Goal: Information Seeking & Learning: Learn about a topic

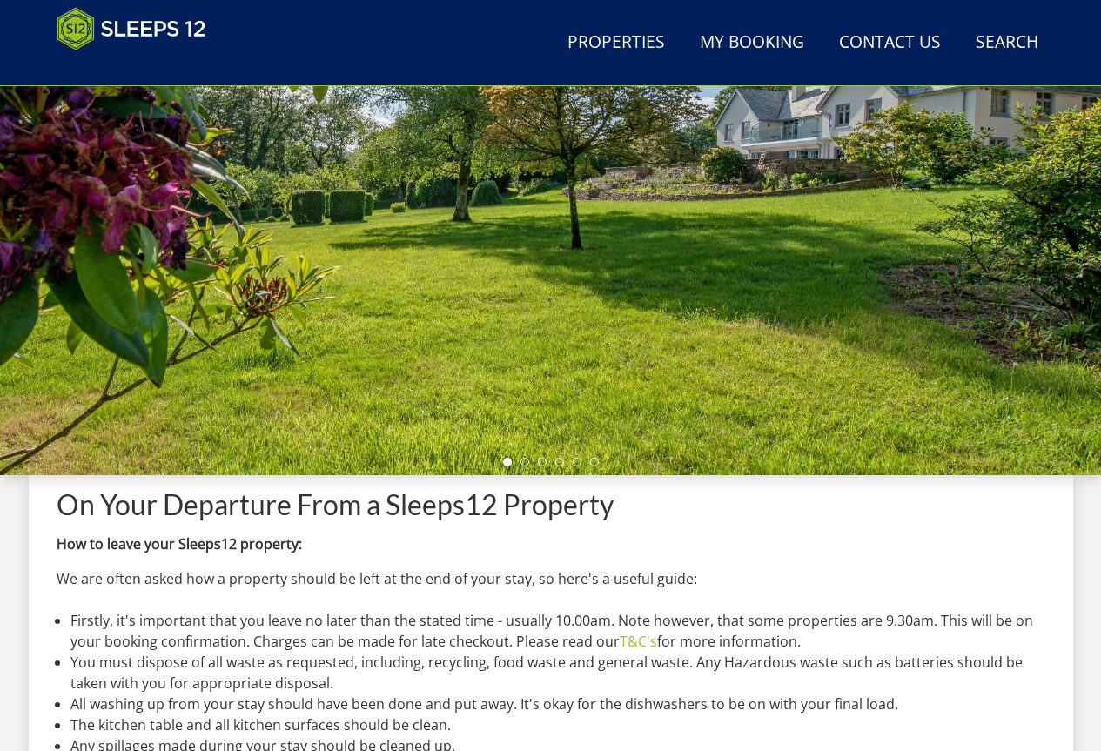
scroll to position [202, 0]
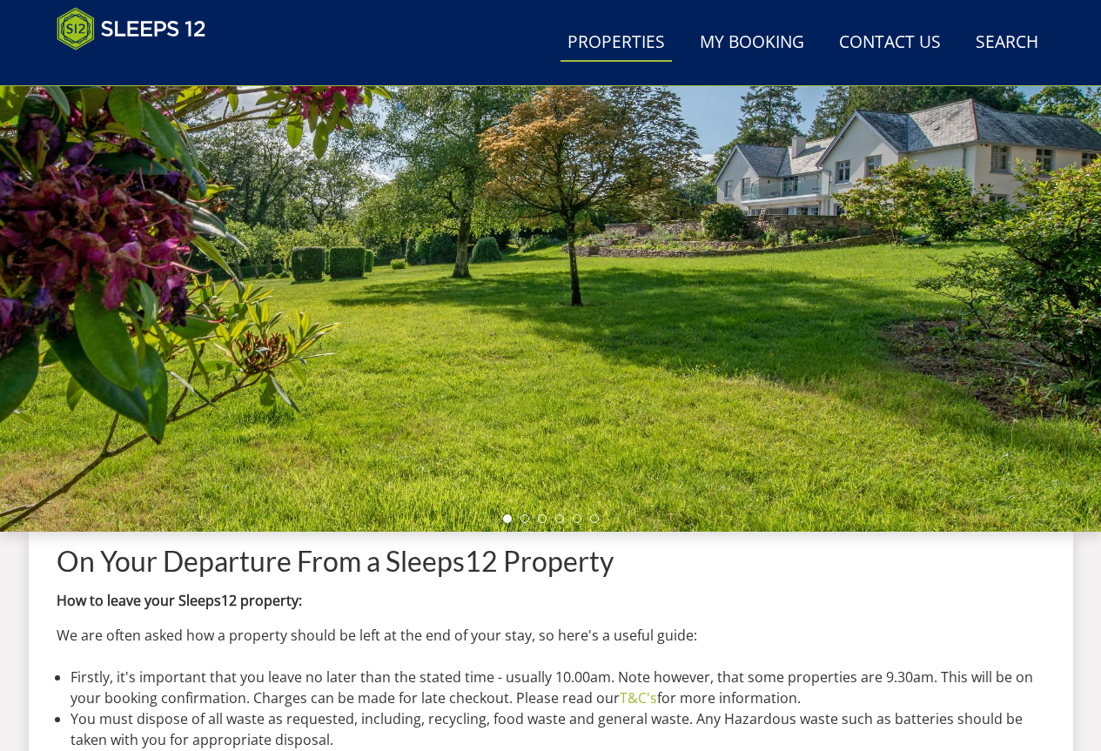
click at [630, 27] on link "Properties" at bounding box center [616, 43] width 111 height 39
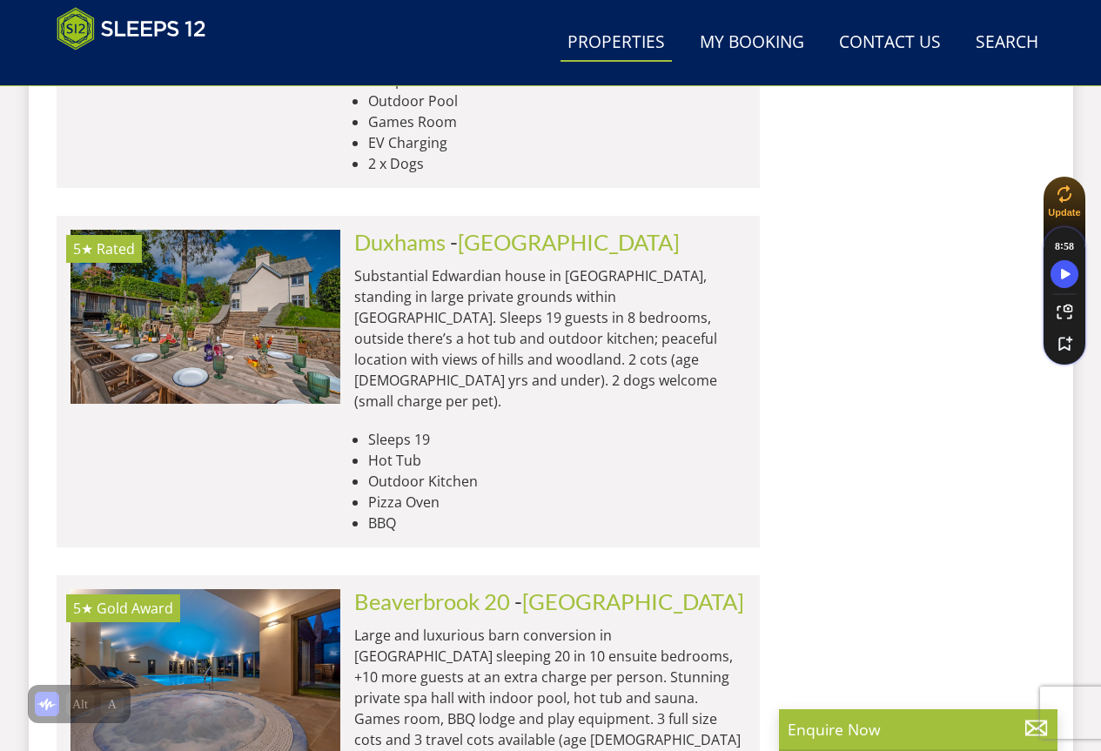
scroll to position [1323, 0]
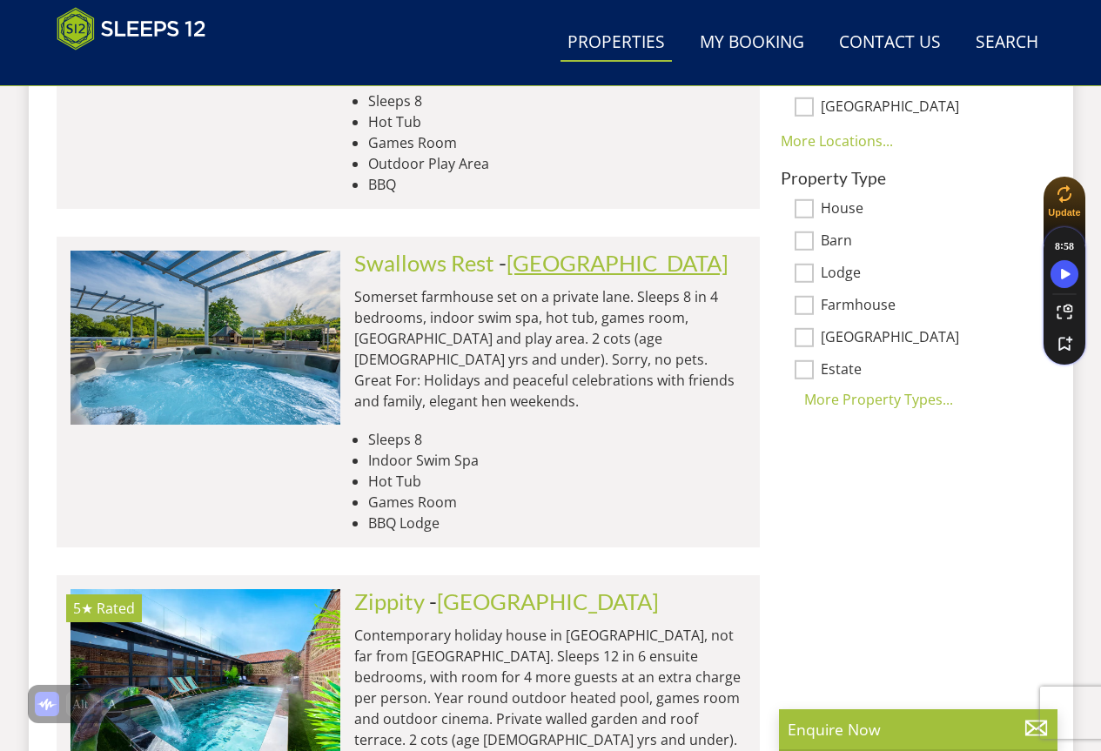
click at [546, 250] on link "[GEOGRAPHIC_DATA]" at bounding box center [618, 263] width 222 height 26
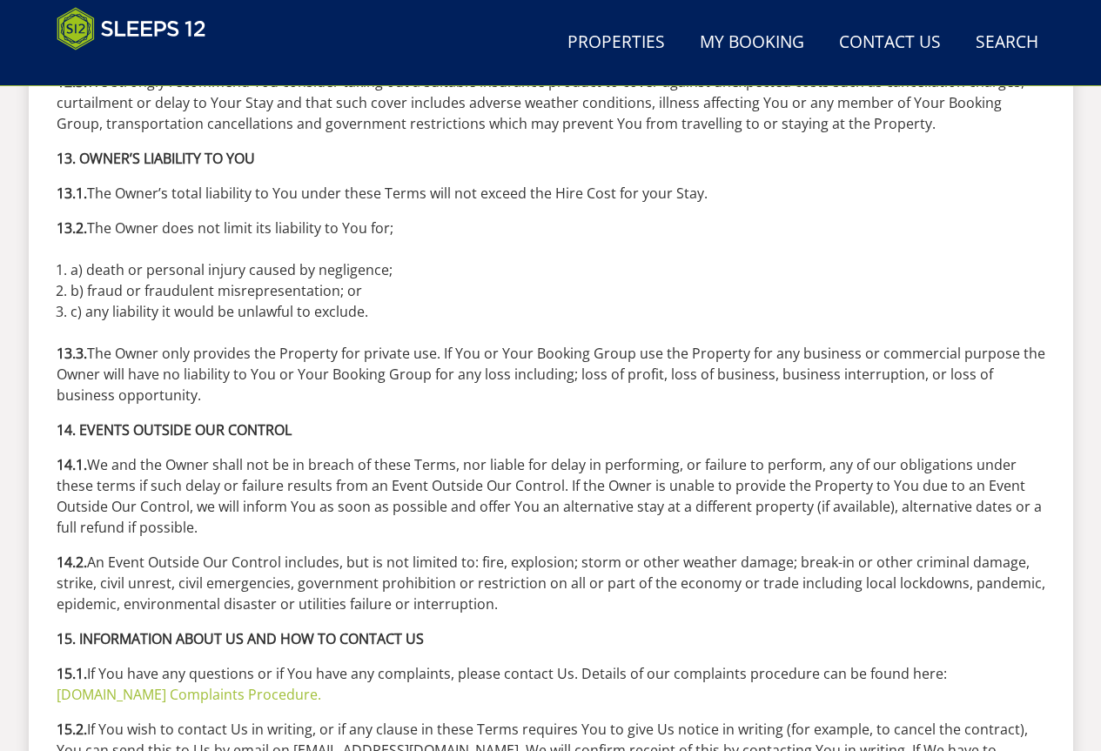
scroll to position [6421, 0]
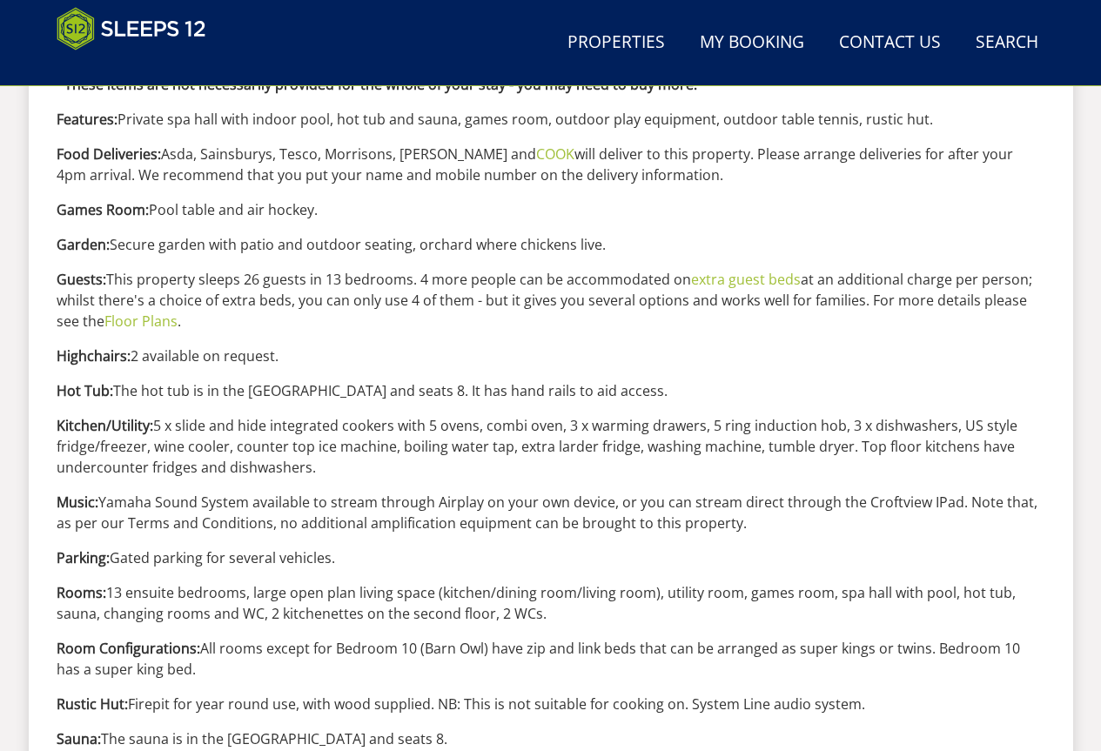
scroll to position [1734, 0]
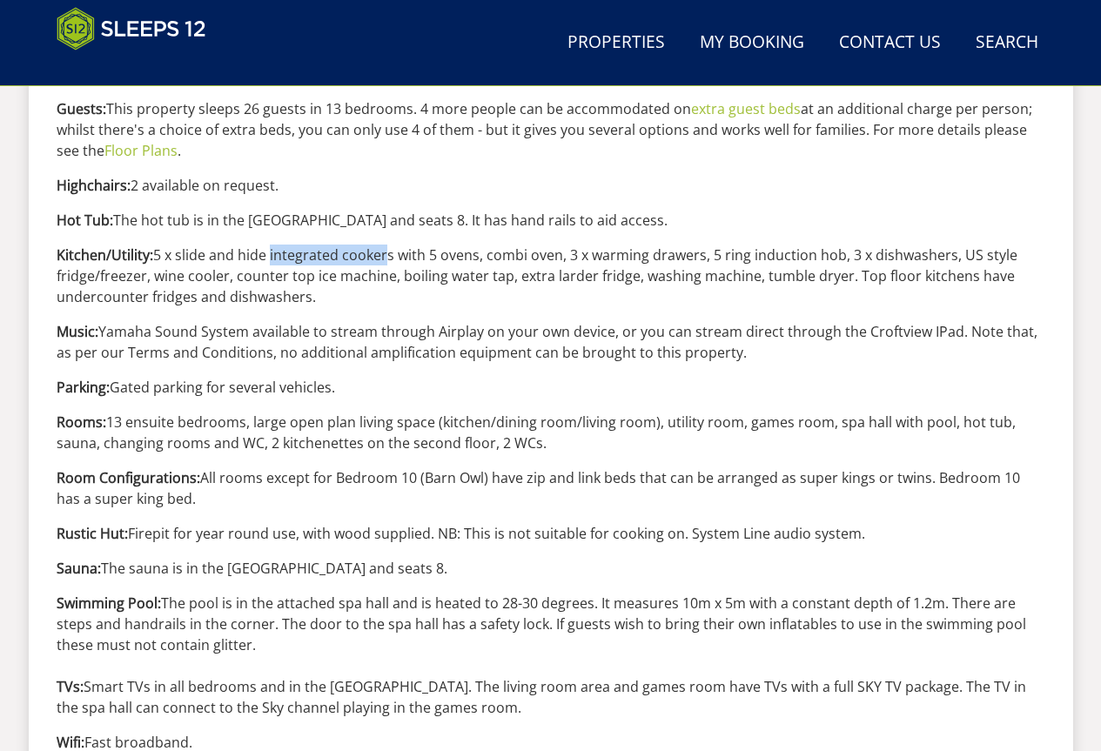
drag, startPoint x: 382, startPoint y: 256, endPoint x: 268, endPoint y: 262, distance: 114.2
click at [268, 262] on p "Kitchen/Utility: 5 x slide and hide integrated cookers with 5 ovens, combi oven…" at bounding box center [551, 276] width 989 height 63
drag, startPoint x: 285, startPoint y: 248, endPoint x: 342, endPoint y: 177, distance: 91.7
click at [344, 175] on p "Highchairs: 2 available on request." at bounding box center [551, 185] width 989 height 21
drag, startPoint x: 397, startPoint y: 253, endPoint x: 174, endPoint y: 240, distance: 223.2
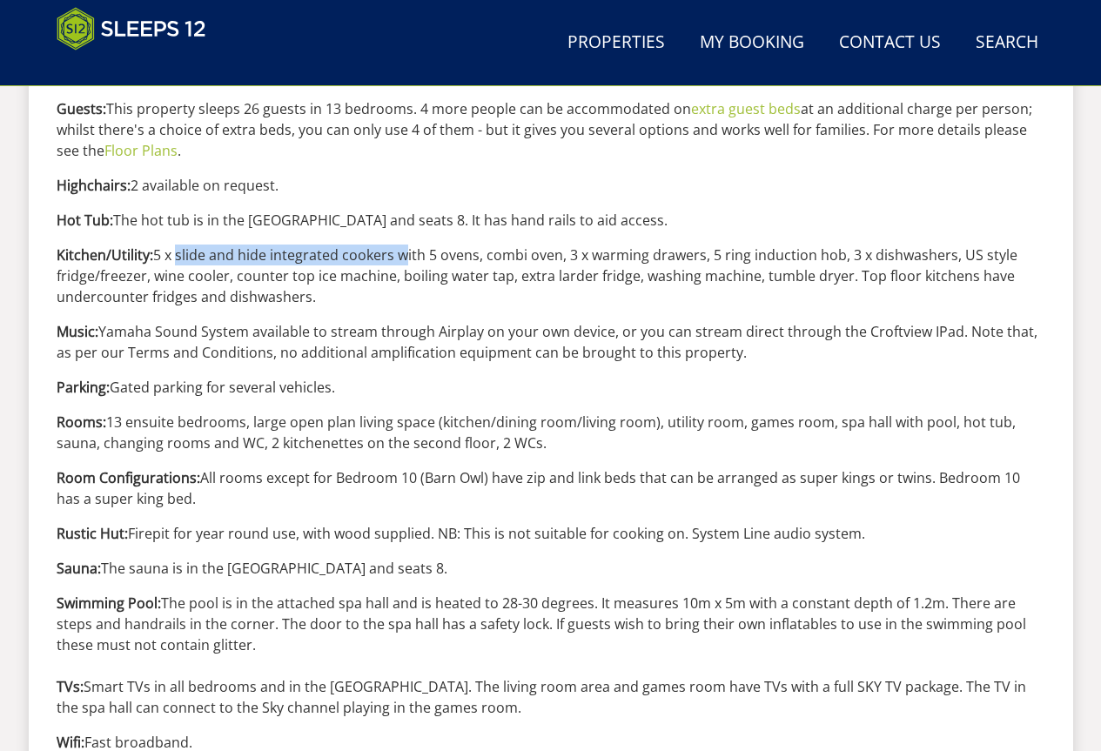
click at [174, 240] on div "Facts A-Z We hope the following information will help you plan your stay at [GE…" at bounding box center [551, 45] width 989 height 1877
copy p "slide and hide integrated cookers"
click at [367, 325] on p "Music: Yamaha Sound System available to stream through Airplay on your own devi…" at bounding box center [551, 342] width 989 height 42
drag, startPoint x: 562, startPoint y: 251, endPoint x: 486, endPoint y: 250, distance: 76.6
click at [486, 250] on p "Kitchen/Utility: 5 x slide and hide integrated cookers with 5 ovens, combi oven…" at bounding box center [551, 276] width 989 height 63
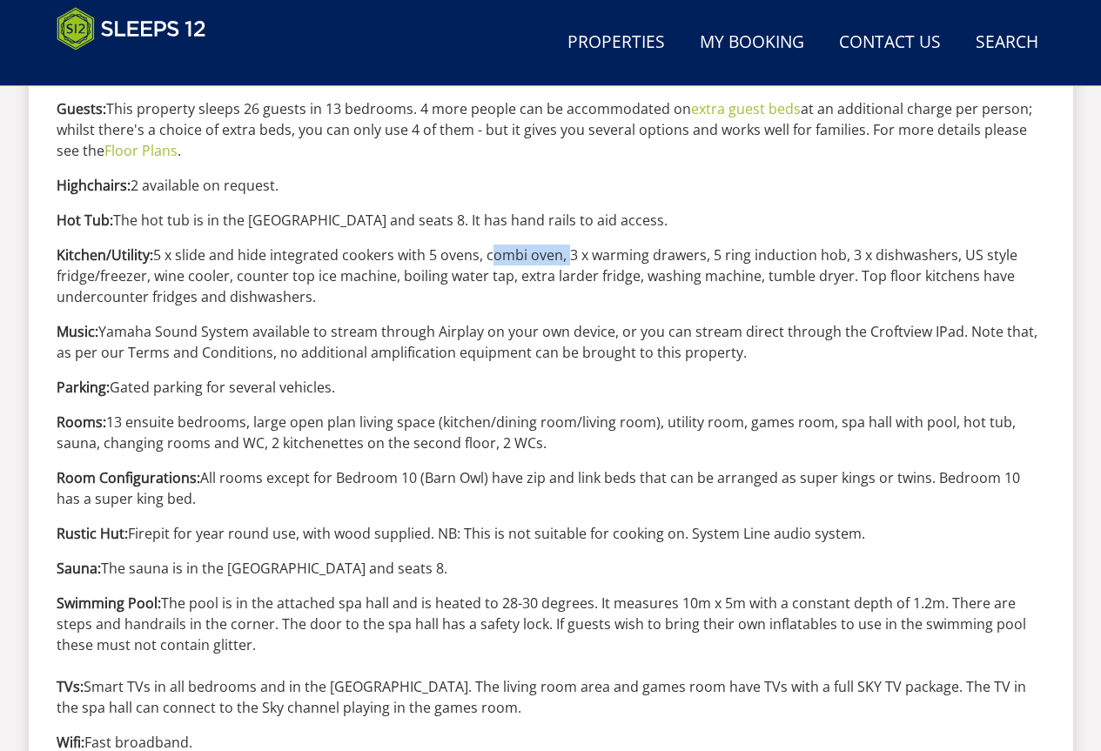
copy p "combi oven,"
click at [691, 317] on div "Facts A-Z We hope the following information will help you plan your stay at [GE…" at bounding box center [551, 45] width 989 height 1877
drag, startPoint x: 562, startPoint y: 253, endPoint x: 490, endPoint y: 249, distance: 72.4
click at [490, 249] on p "Kitchen/Utility: 5 x slide and hide integrated cookers with 5 ovens, combi oven…" at bounding box center [551, 276] width 989 height 63
click at [508, 300] on p "Kitchen/Utility: 5 x slide and hide integrated cookers with 5 ovens, combi oven…" at bounding box center [551, 276] width 989 height 63
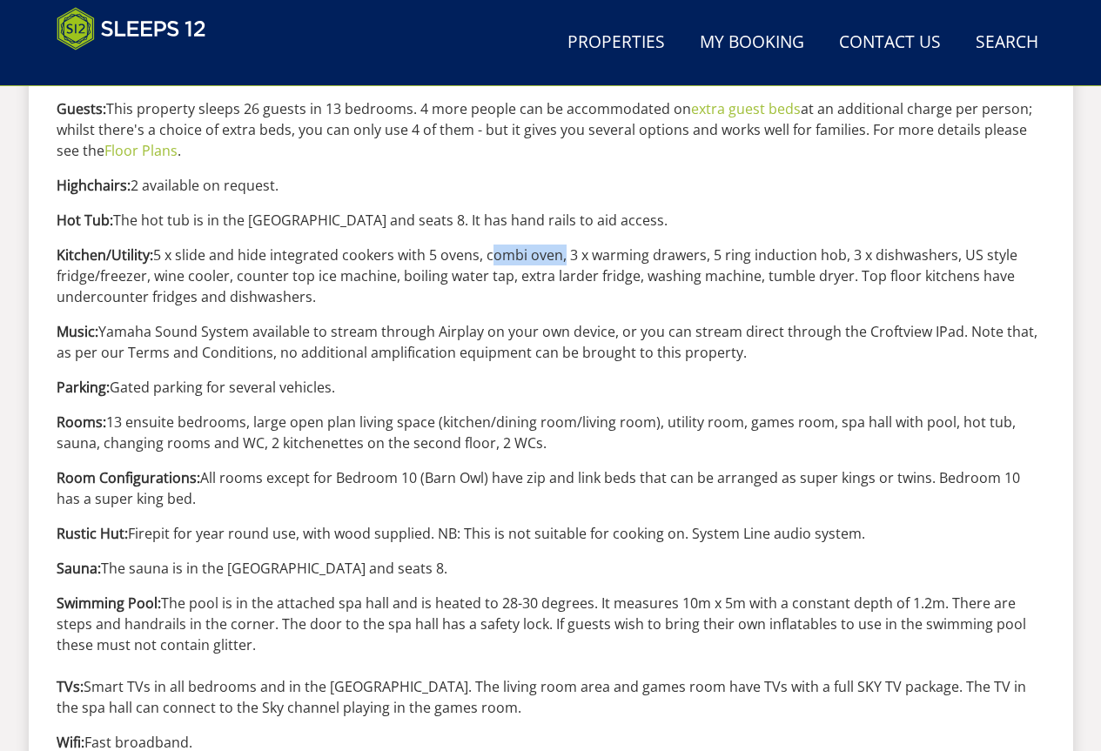
drag, startPoint x: 562, startPoint y: 258, endPoint x: 486, endPoint y: 258, distance: 75.8
click at [486, 258] on p "Kitchen/Utility: 5 x slide and hide integrated cookers with 5 ovens, combi oven…" at bounding box center [551, 276] width 989 height 63
copy p "combi oven"
drag, startPoint x: 840, startPoint y: 259, endPoint x: 816, endPoint y: 253, distance: 25.4
click at [816, 253] on p "Kitchen/Utility: 5 x slide and hide integrated cookers with 5 ovens, combi oven…" at bounding box center [551, 276] width 989 height 63
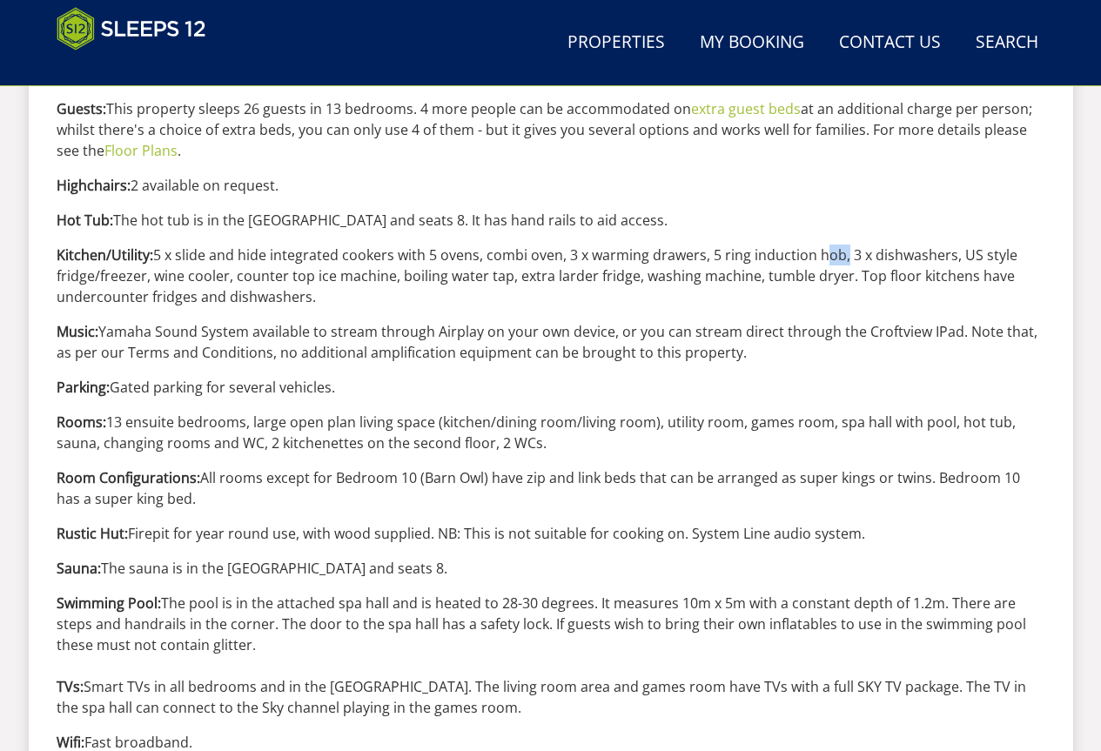
copy p "hob"
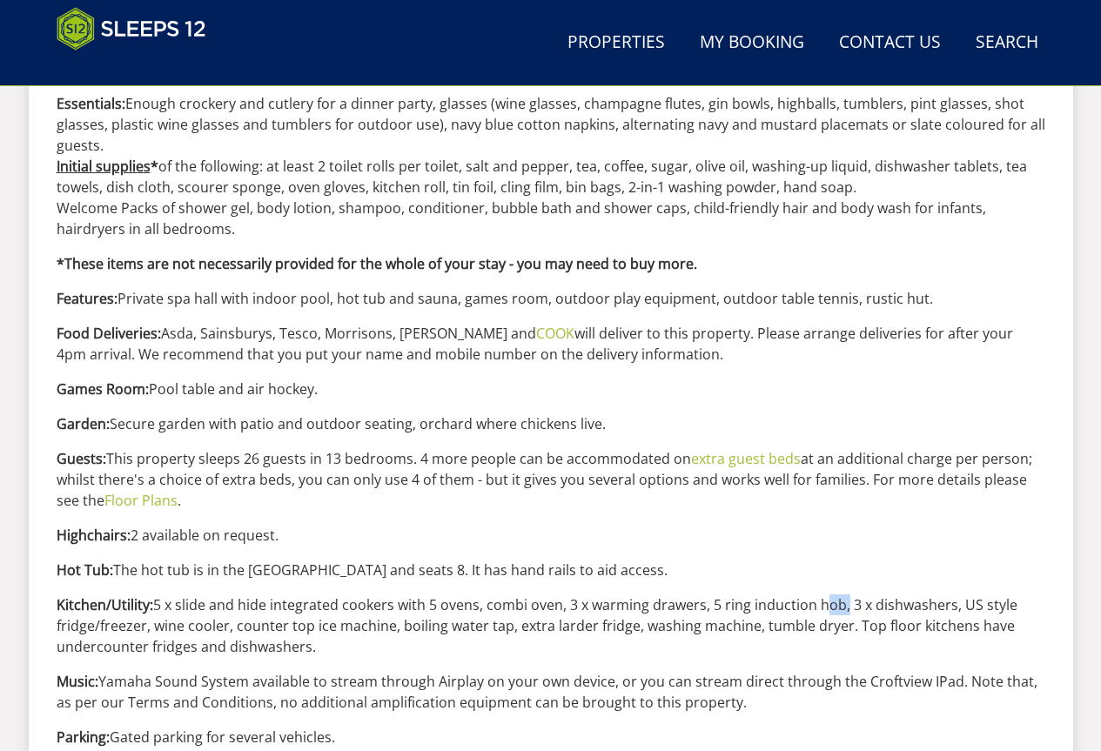
scroll to position [1482, 0]
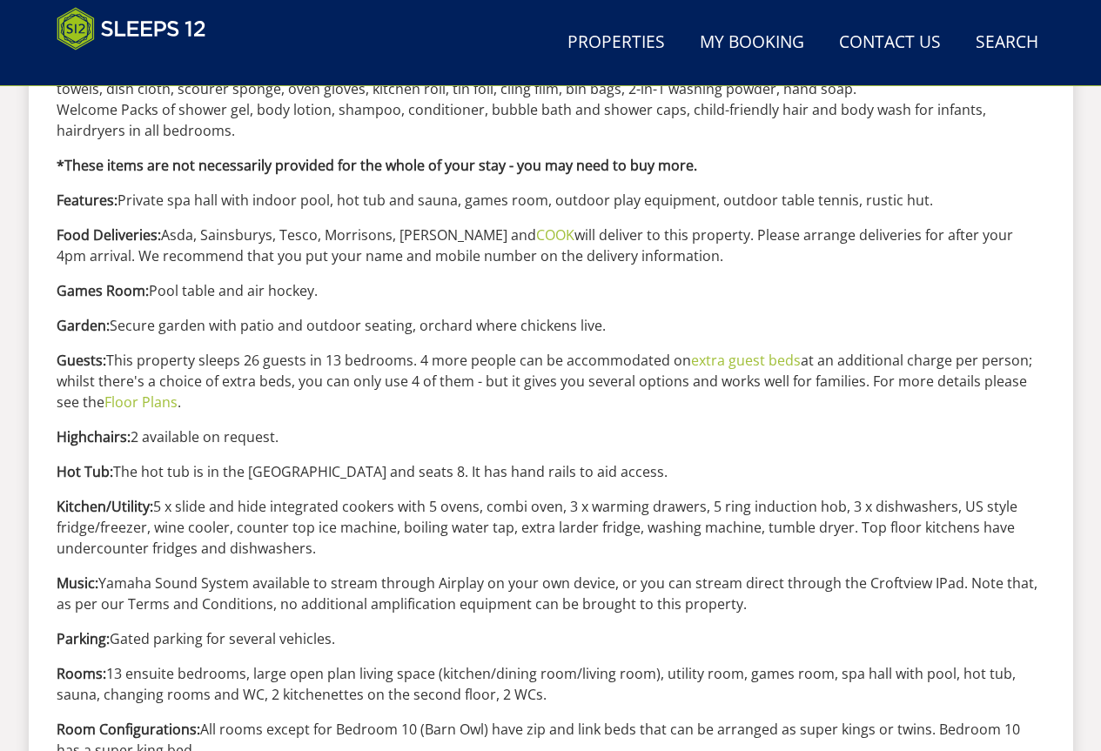
click at [258, 527] on p "Kitchen/Utility: 5 x slide and hide integrated cookers with 5 ovens, combi oven…" at bounding box center [551, 527] width 989 height 63
drag, startPoint x: 152, startPoint y: 506, endPoint x: 464, endPoint y: 515, distance: 311.8
click at [464, 515] on p "Kitchen/Utility: 5 x slide and hide integrated cookers with 5 ovens, combi oven…" at bounding box center [551, 527] width 989 height 63
click at [487, 522] on p "Kitchen/Utility: 5 x slide and hide integrated cookers with 5 ovens, combi oven…" at bounding box center [551, 527] width 989 height 63
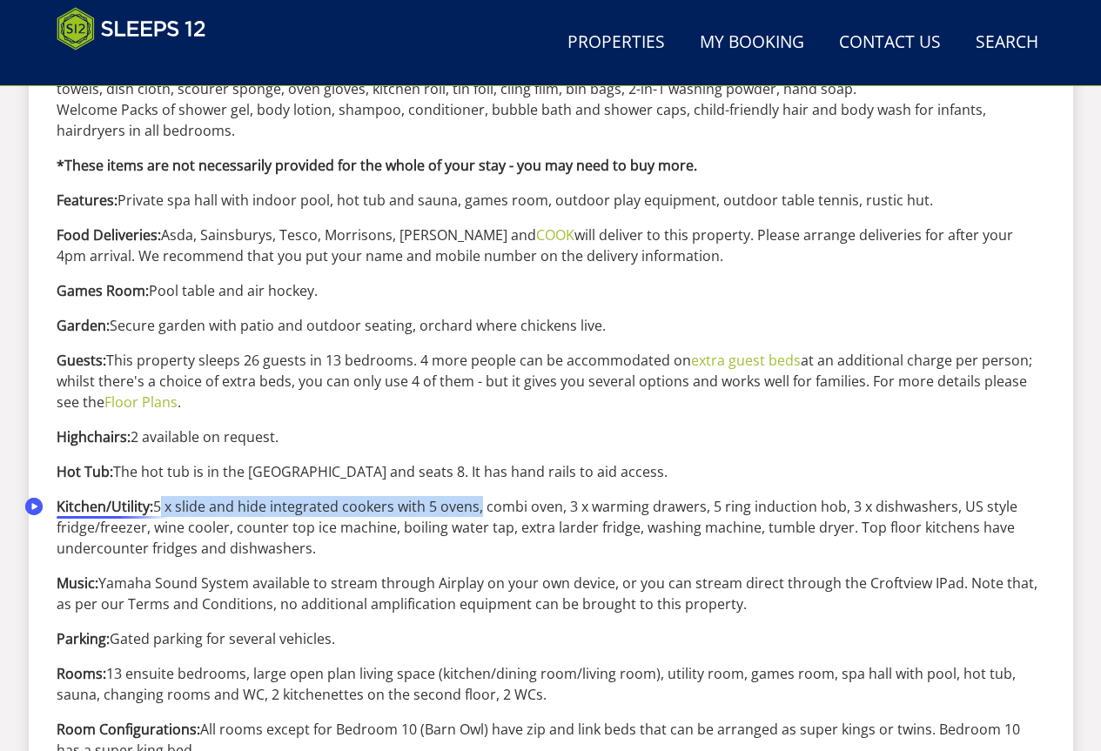
drag, startPoint x: 477, startPoint y: 508, endPoint x: 154, endPoint y: 510, distance: 323.0
click at [153, 511] on p "Kitchen/Utility: 5 x slide and hide integrated cookers with 5 ovens, combi oven…" at bounding box center [551, 527] width 989 height 63
copy p "5 x slide and hide integrated cookers with 5 ovens"
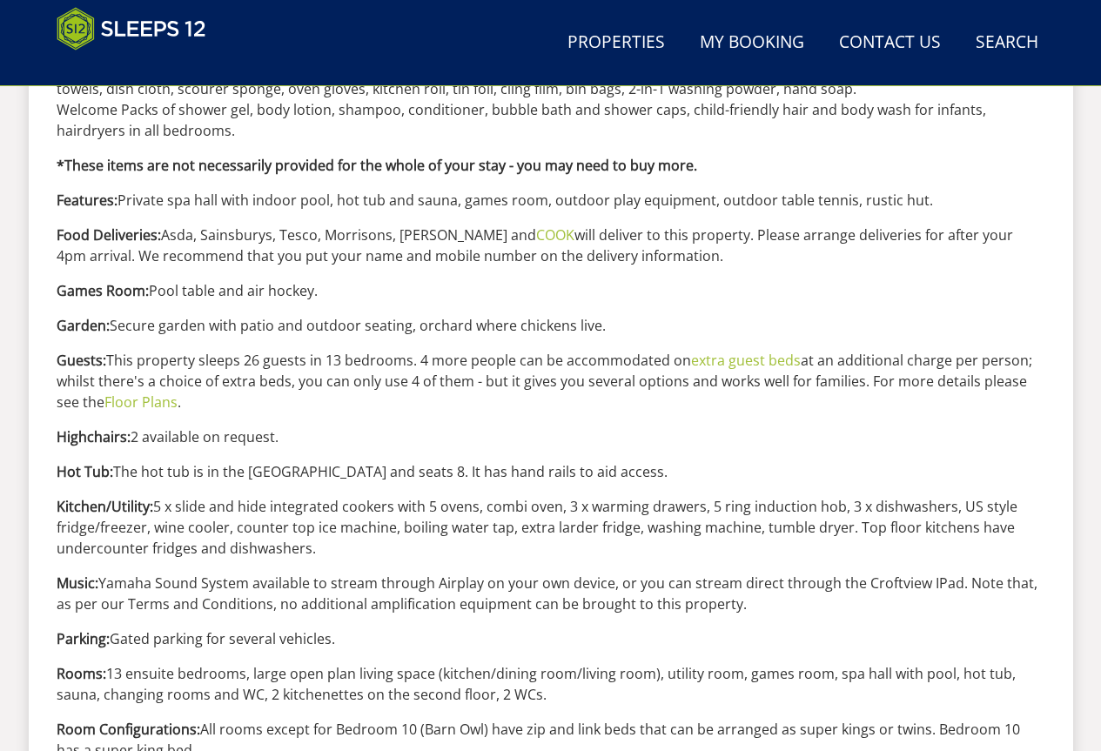
click at [287, 542] on p "Kitchen/Utility: 5 x slide and hide integrated cookers with 5 ovens, combi oven…" at bounding box center [551, 527] width 989 height 63
drag, startPoint x: 180, startPoint y: 508, endPoint x: 476, endPoint y: 502, distance: 296.1
click at [476, 502] on p "Kitchen/Utility: 5 x slide and hide integrated cookers with 5 ovens, combi oven…" at bounding box center [551, 527] width 989 height 63
copy p "slide and hide integrated cookers with 5 ovens"
click at [688, 570] on div "Facts A-Z We hope the following information will help you plan your stay at [GE…" at bounding box center [551, 296] width 989 height 1877
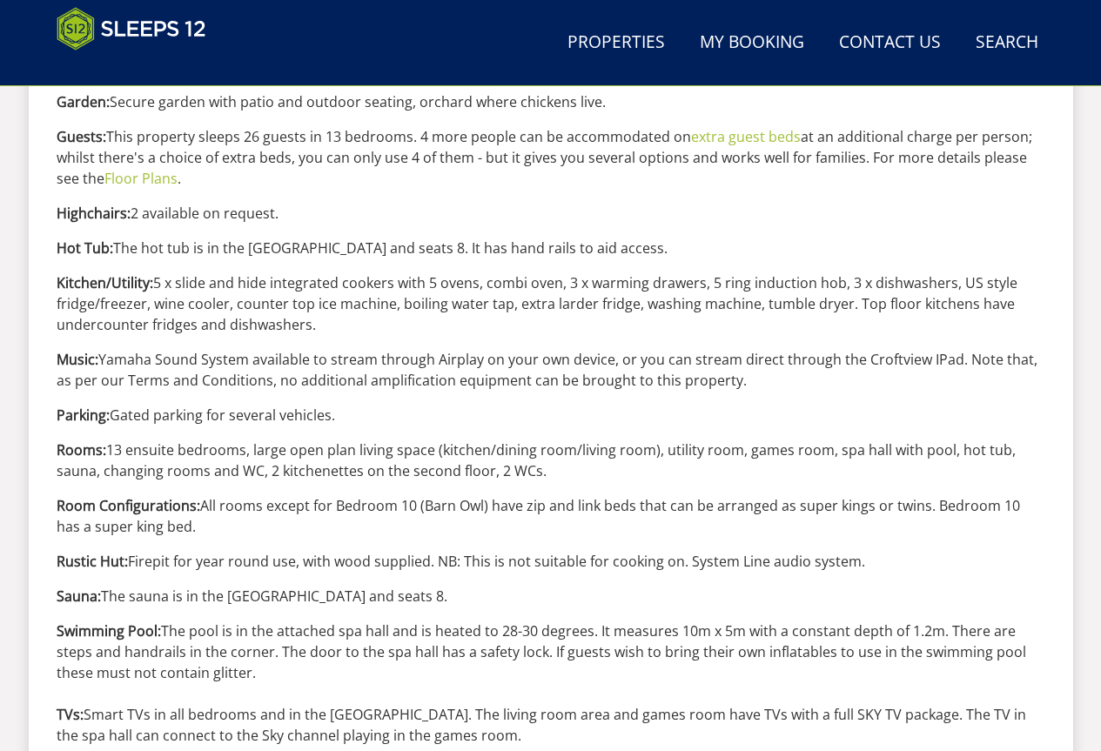
scroll to position [1830, 0]
